Goal: Task Accomplishment & Management: Manage account settings

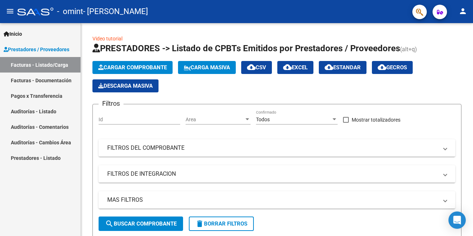
click at [38, 79] on link "Facturas - Documentación" at bounding box center [40, 81] width 81 height 16
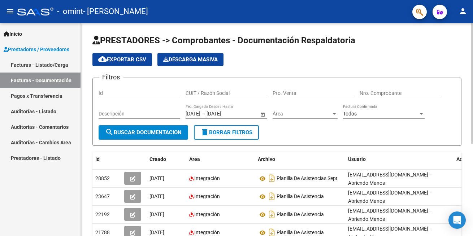
scroll to position [36, 0]
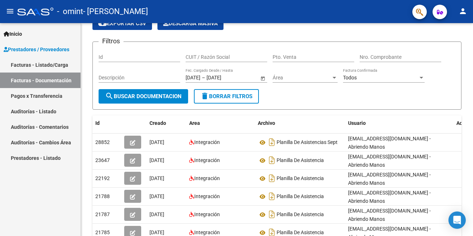
click at [47, 91] on link "Pagos x Transferencia" at bounding box center [40, 96] width 81 height 16
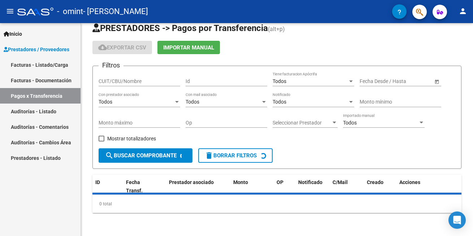
scroll to position [29, 0]
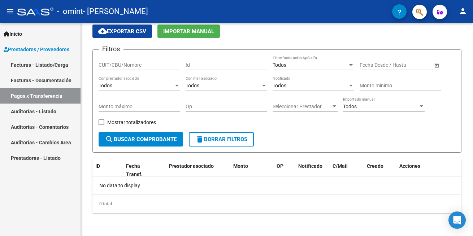
click at [43, 65] on link "Facturas - Listado/Carga" at bounding box center [40, 65] width 81 height 16
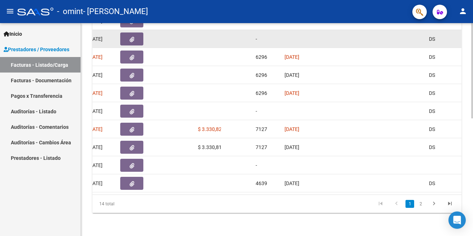
scroll to position [263, 0]
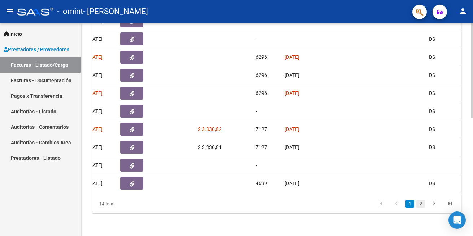
click at [419, 206] on link "2" at bounding box center [420, 204] width 9 height 8
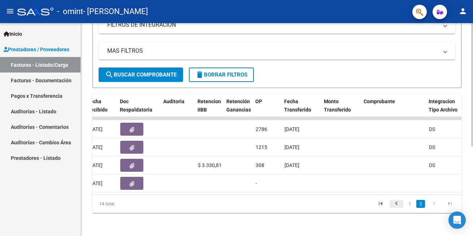
click at [395, 206] on icon "go to previous page" at bounding box center [396, 204] width 9 height 9
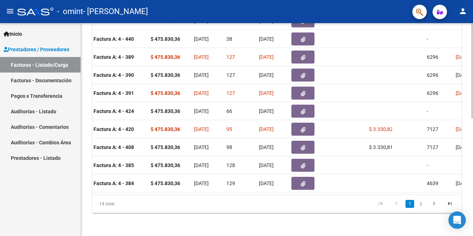
scroll to position [0, 268]
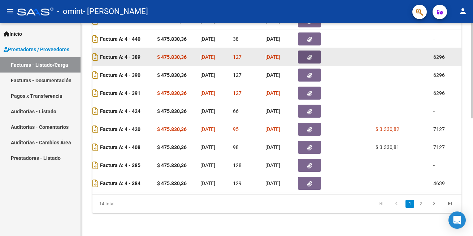
click at [308, 55] on icon "button" at bounding box center [309, 57] width 5 height 5
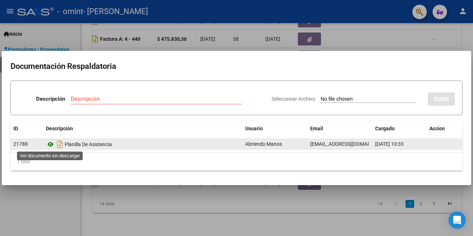
click at [47, 142] on icon at bounding box center [50, 144] width 9 height 9
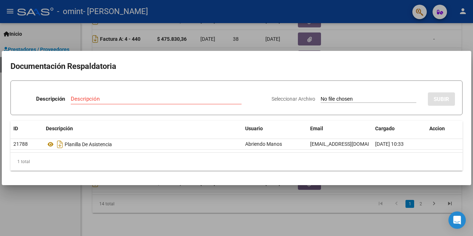
click at [411, 197] on div at bounding box center [236, 118] width 473 height 236
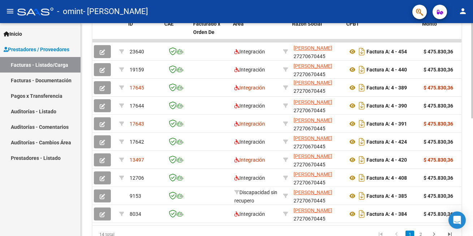
scroll to position [0, 0]
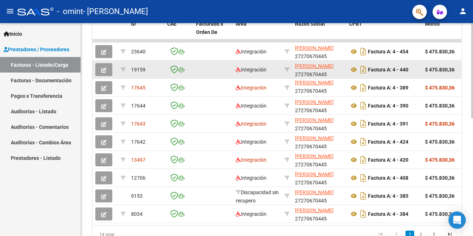
click at [105, 66] on span "button" at bounding box center [103, 69] width 5 height 7
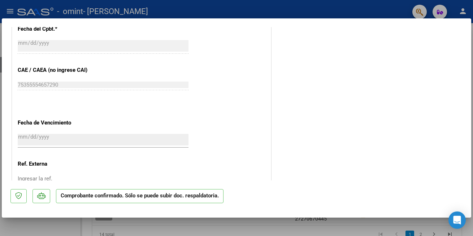
scroll to position [522, 0]
